Goal: Use online tool/utility: Utilize a website feature to perform a specific function

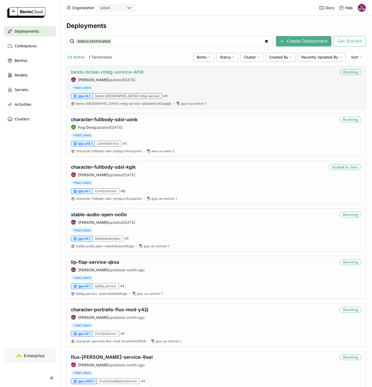
click at [136, 74] on link "bento-briaai-rmbg-service-ikh8" at bounding box center [107, 71] width 73 height 5
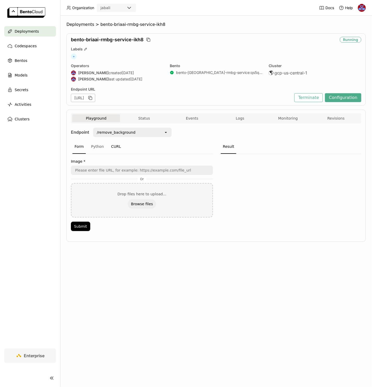
click at [114, 147] on div "CURL" at bounding box center [116, 147] width 14 height 14
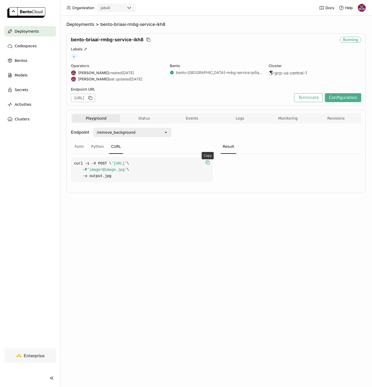
click at [207, 162] on icon "button" at bounding box center [207, 162] width 5 height 5
click at [208, 162] on icon "button" at bounding box center [207, 162] width 5 height 5
